Goal: Transaction & Acquisition: Purchase product/service

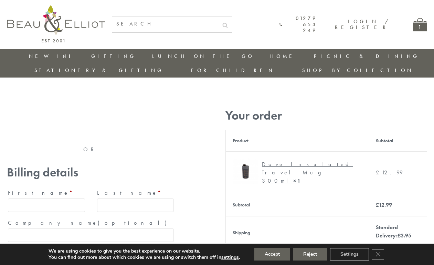
type input "maria33@yahoo.com"
type input "Maria"
type input "Williams"
type input "23, Scottsdale, Happytown"
type input "London"
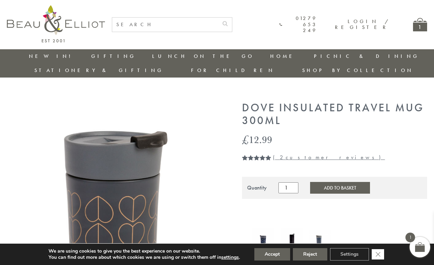
click at [379, 254] on icon "Close GDPR Cookie Banner" at bounding box center [378, 253] width 12 height 10
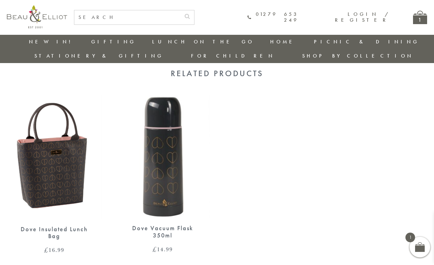
scroll to position [456, 0]
